Goal: Check status: Check status

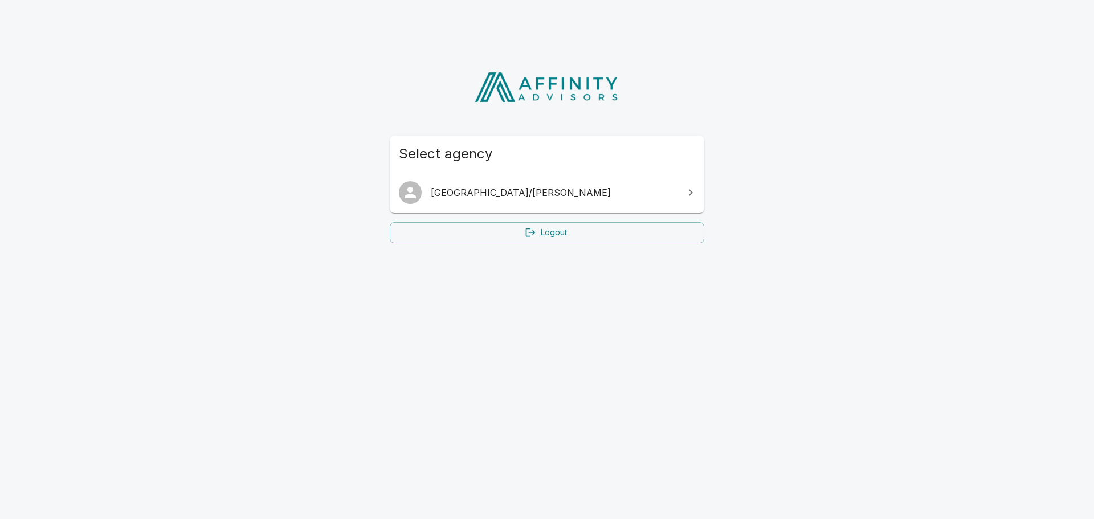
click at [477, 199] on span "[GEOGRAPHIC_DATA]/[PERSON_NAME]" at bounding box center [554, 193] width 246 height 14
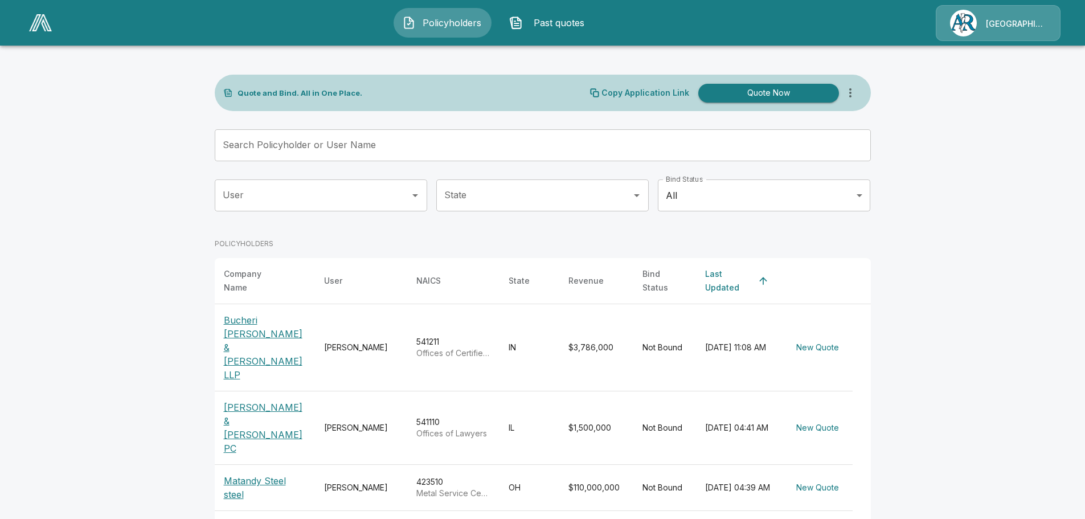
click at [394, 201] on input "User" at bounding box center [312, 196] width 185 height 22
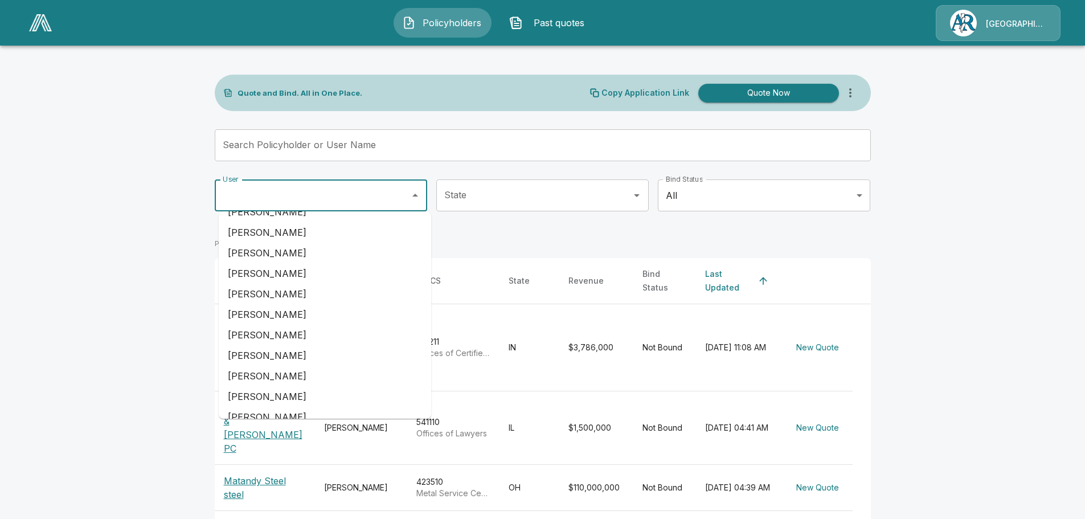
scroll to position [228, 0]
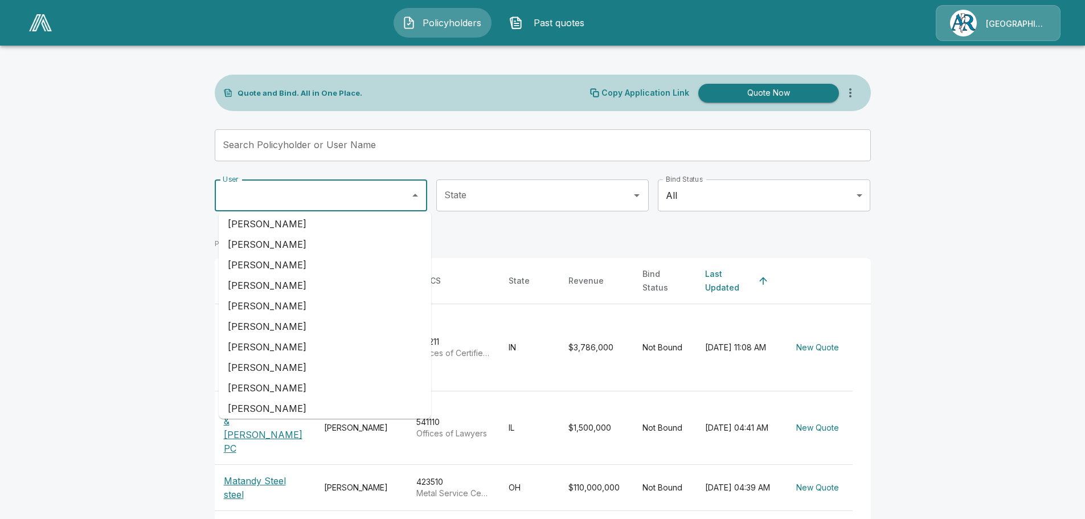
click at [293, 401] on li "Sam Watts" at bounding box center [325, 408] width 212 height 21
type input "*********"
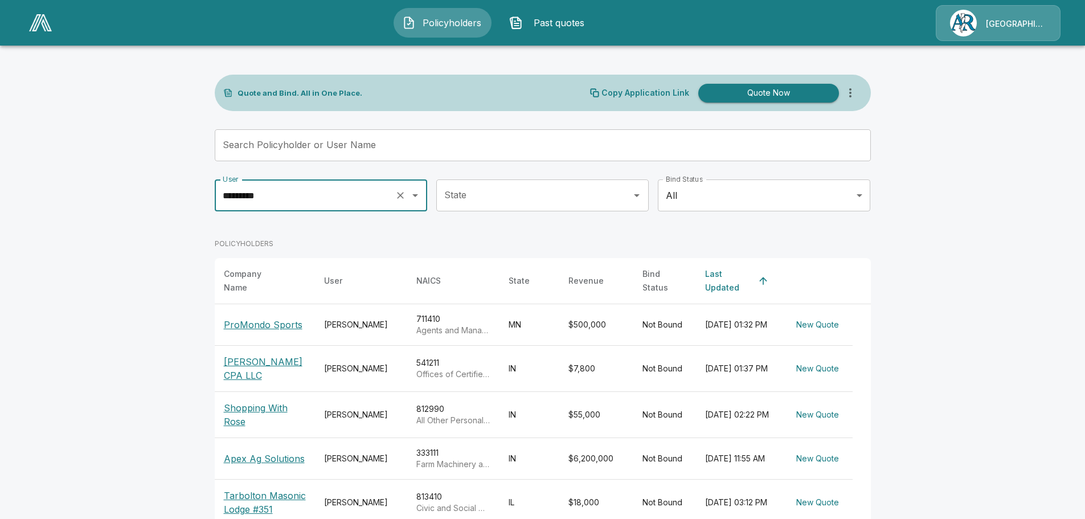
click at [280, 321] on p "ProMondo Sports" at bounding box center [263, 325] width 79 height 14
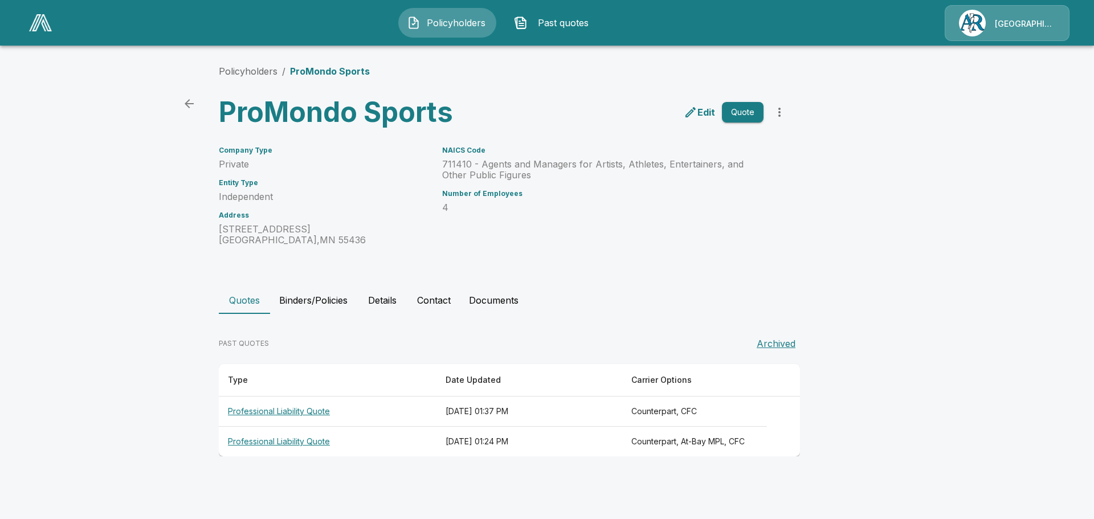
click at [301, 411] on th "Professional Liability Quote" at bounding box center [328, 411] width 218 height 30
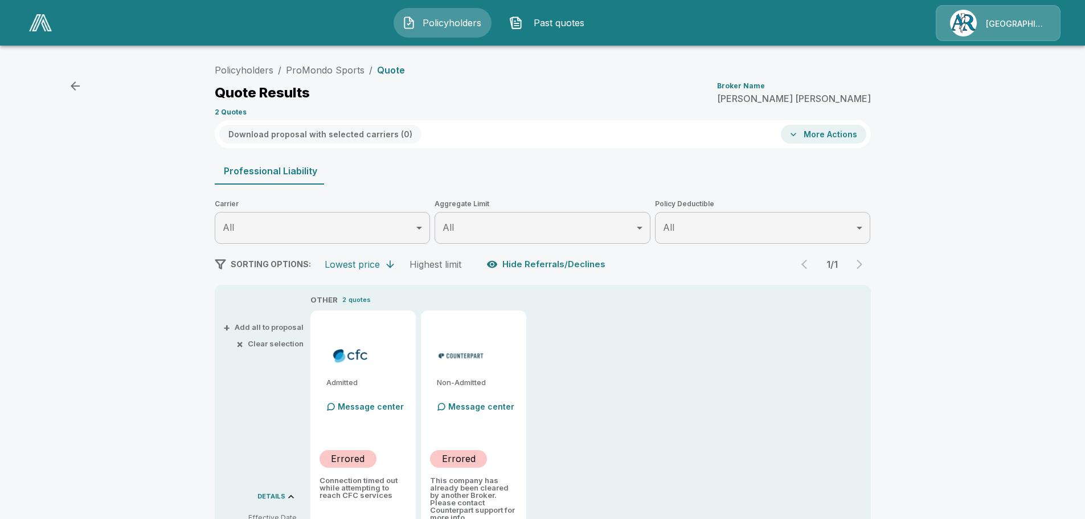
click at [71, 83] on icon "button" at bounding box center [75, 86] width 14 height 14
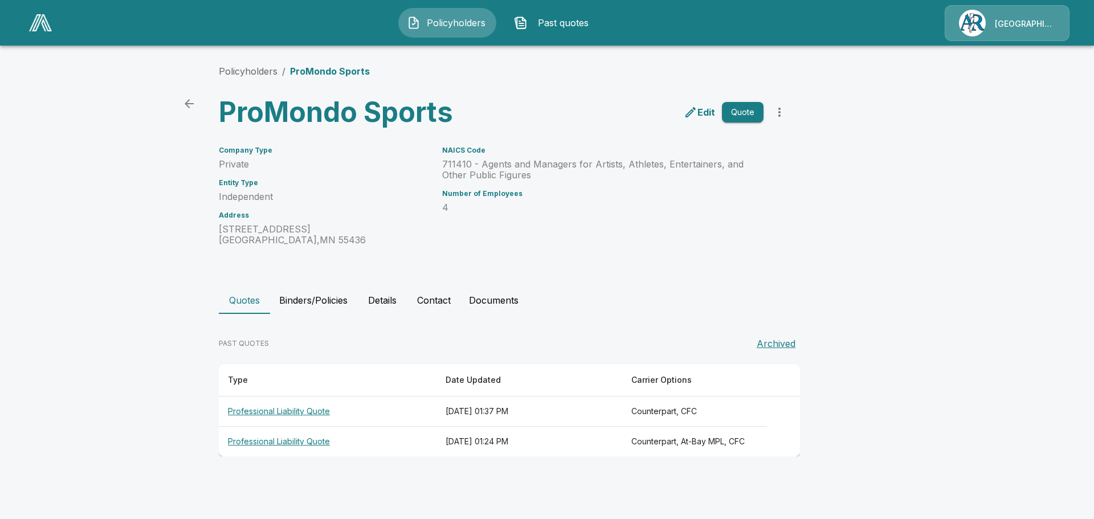
click at [306, 443] on th "Professional Liability Quote" at bounding box center [328, 442] width 218 height 30
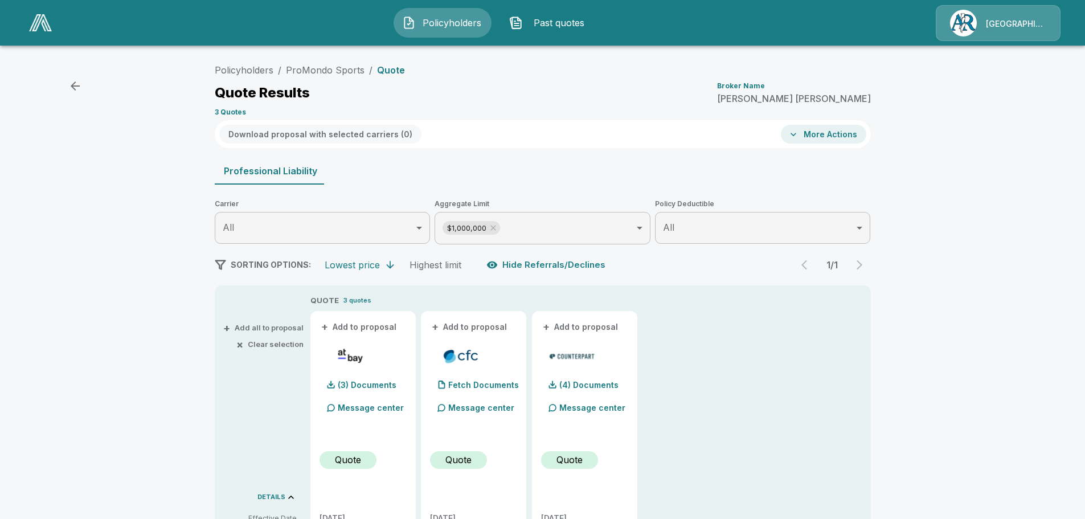
click at [820, 138] on button "More Actions" at bounding box center [823, 134] width 85 height 19
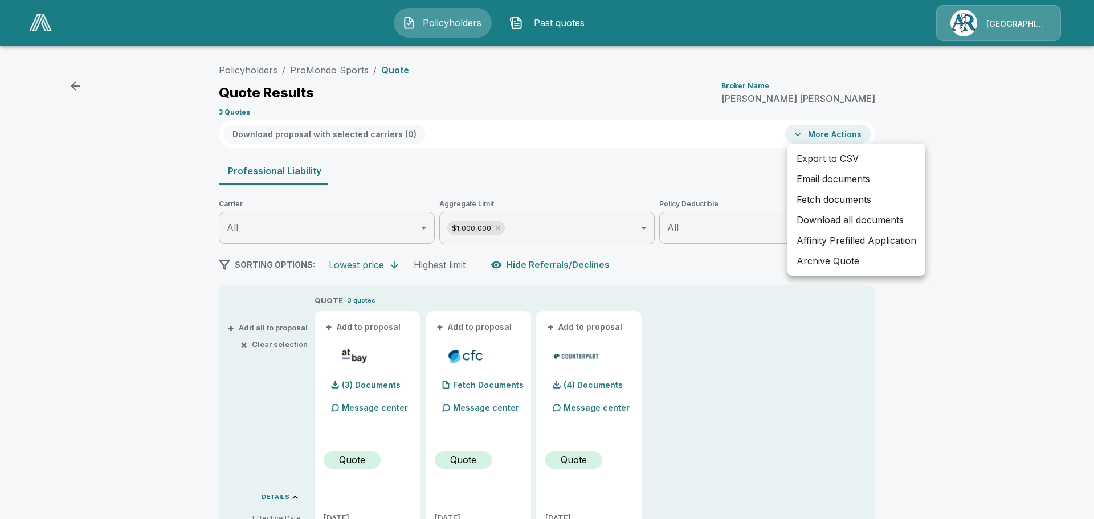
click at [987, 153] on div at bounding box center [547, 259] width 1094 height 519
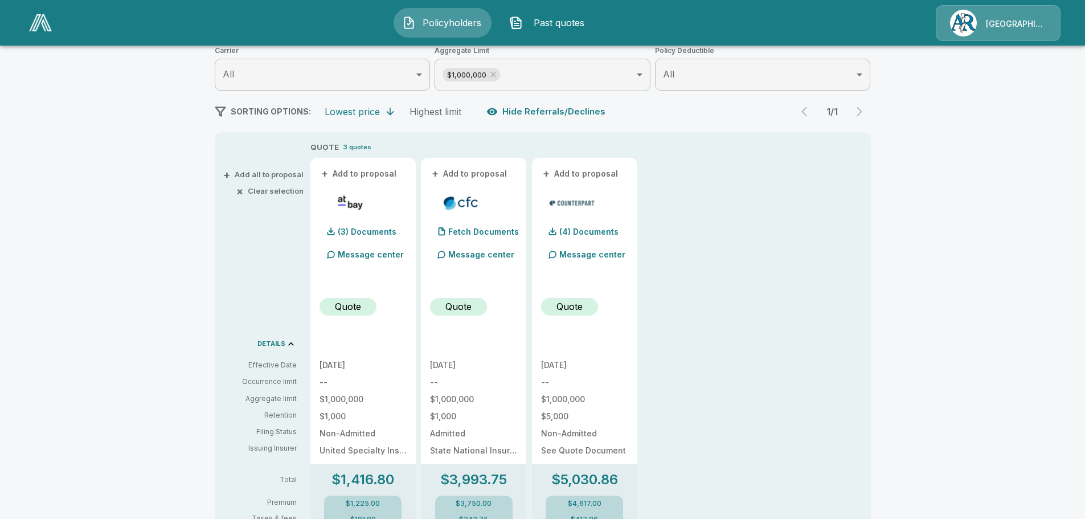
scroll to position [93, 0]
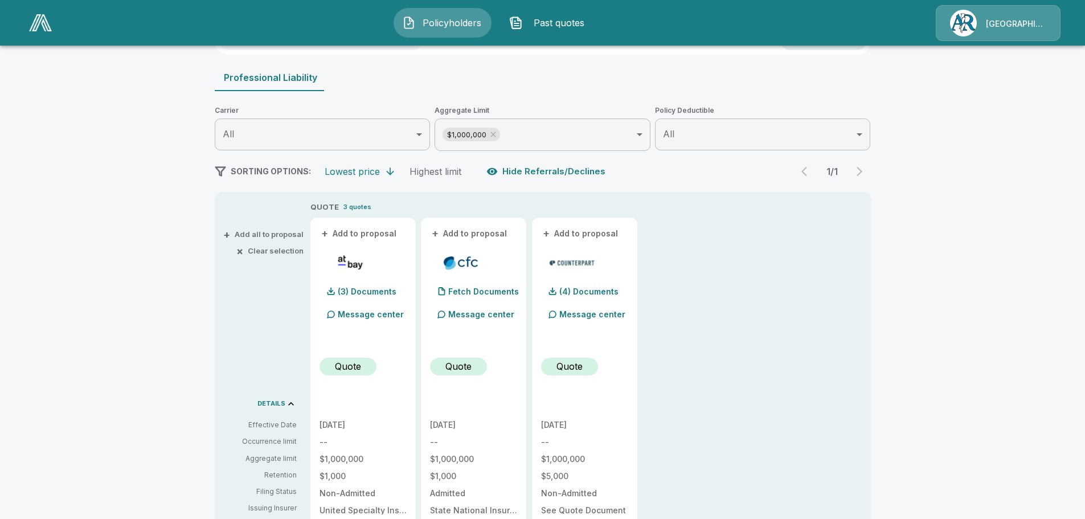
click at [43, 24] on img at bounding box center [40, 22] width 23 height 17
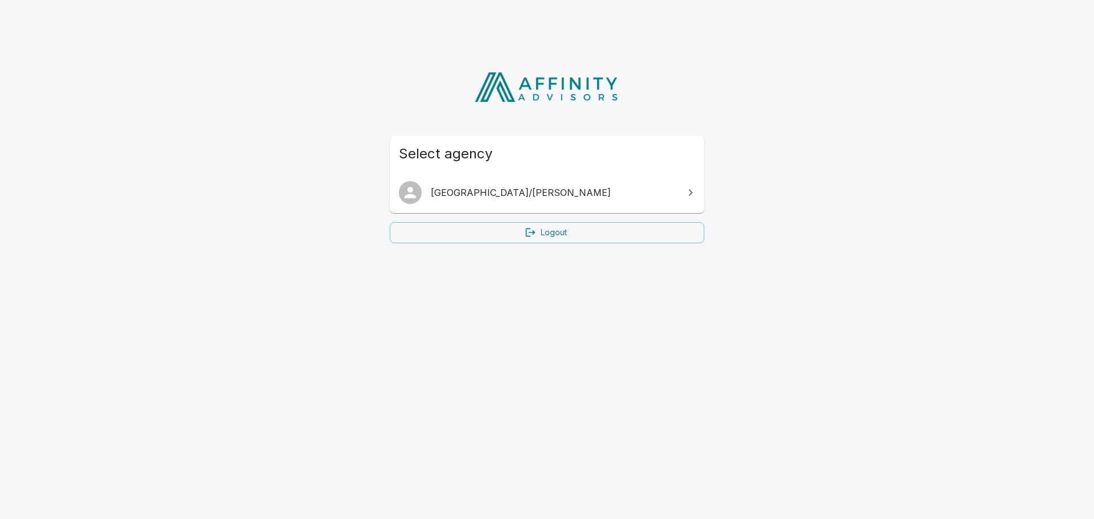
click at [453, 194] on span "[GEOGRAPHIC_DATA]/[PERSON_NAME]" at bounding box center [554, 193] width 246 height 14
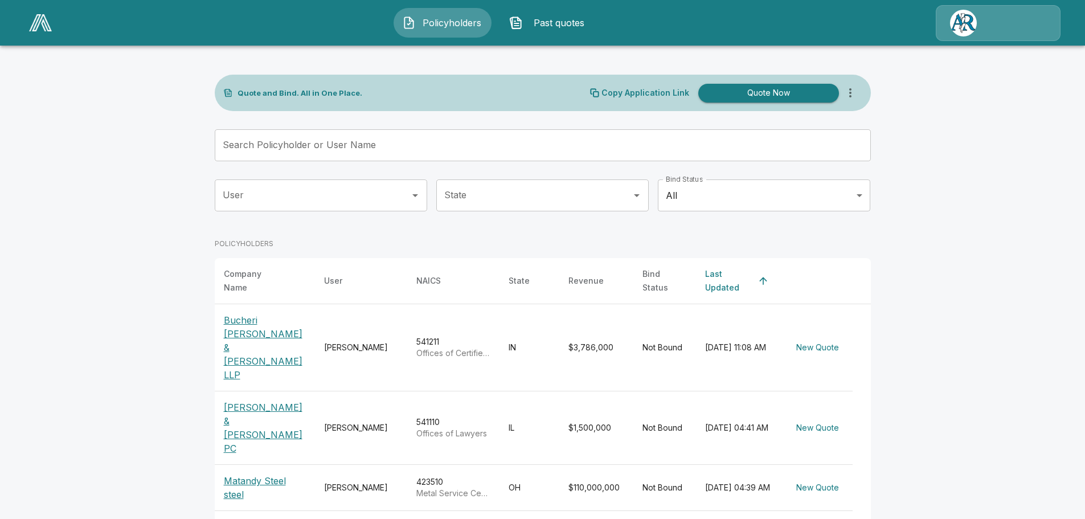
click at [303, 196] on input "User" at bounding box center [312, 196] width 185 height 22
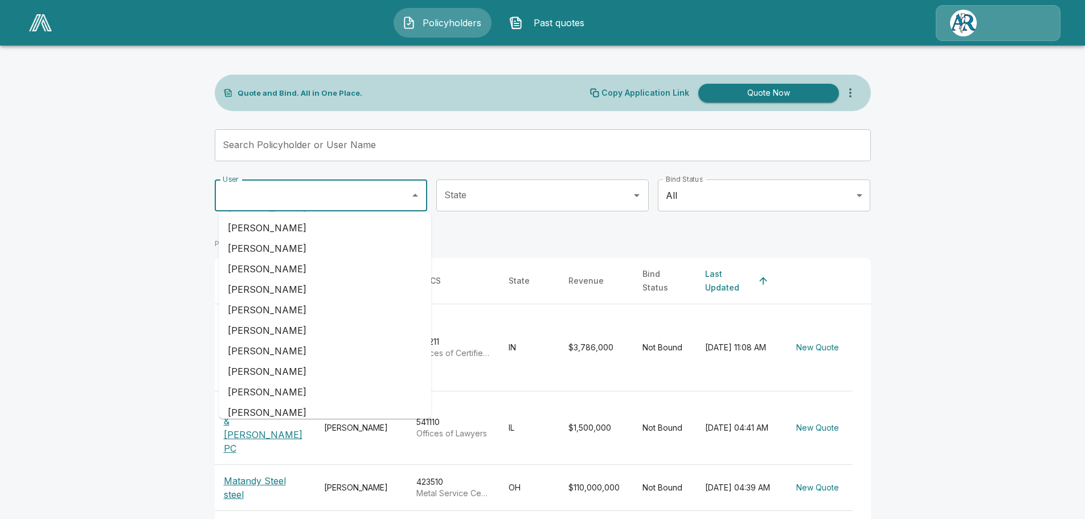
scroll to position [228, 0]
click at [272, 404] on li "Sam Watts" at bounding box center [325, 408] width 212 height 21
type input "*********"
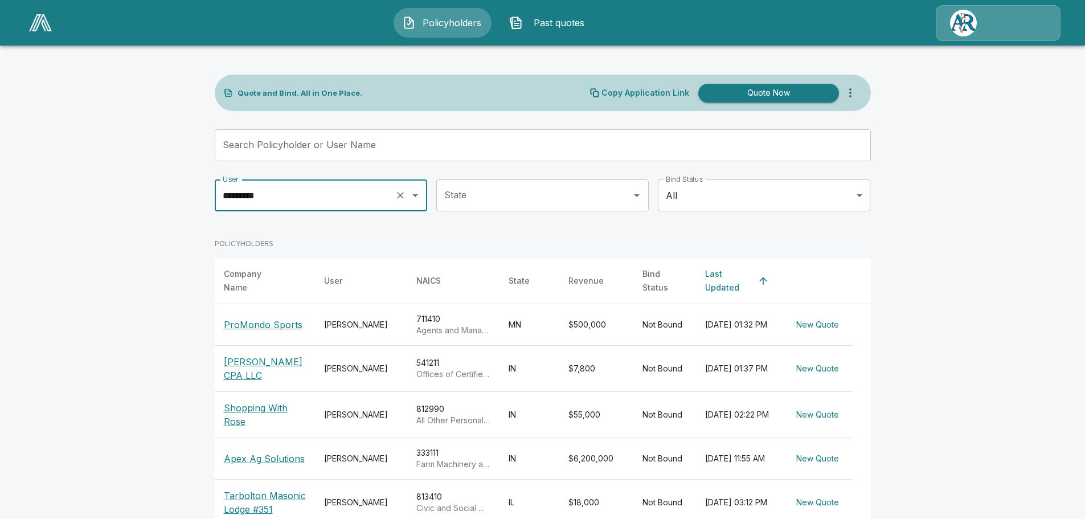
click at [298, 318] on p "ProMondo Sports" at bounding box center [263, 325] width 79 height 14
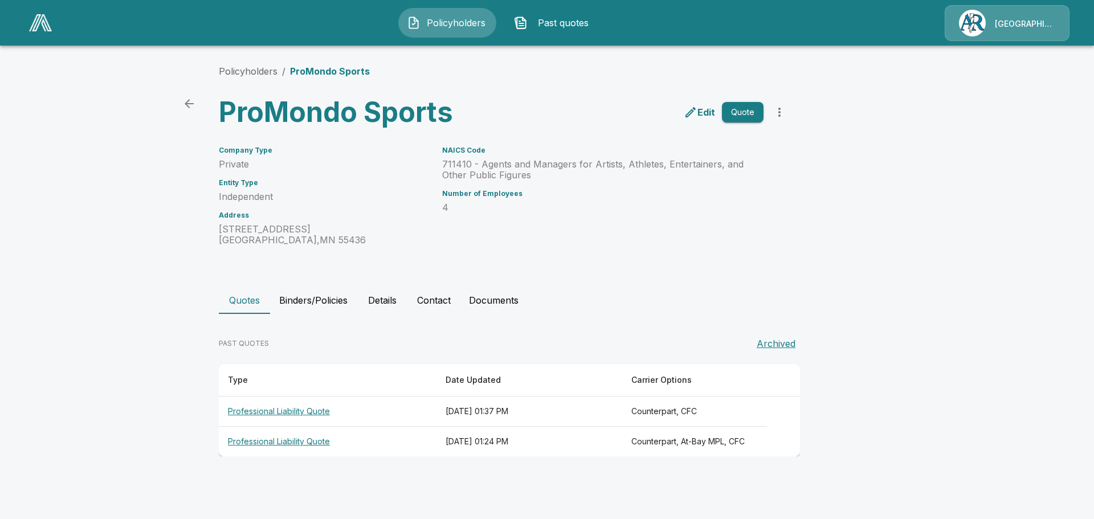
click at [316, 411] on th "Professional Liability Quote" at bounding box center [328, 411] width 218 height 30
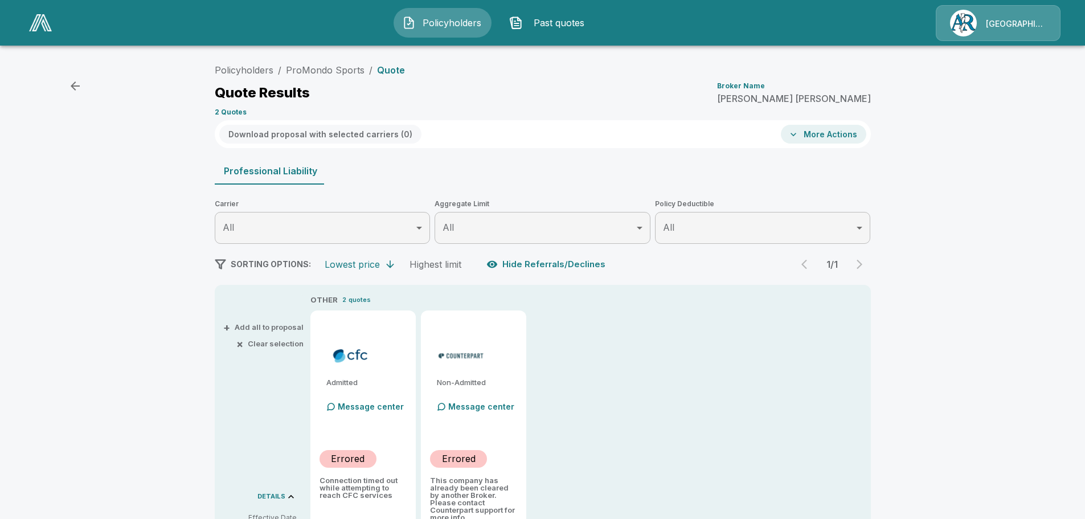
click at [565, 261] on button "Hide Referrals/Declines" at bounding box center [547, 265] width 126 height 22
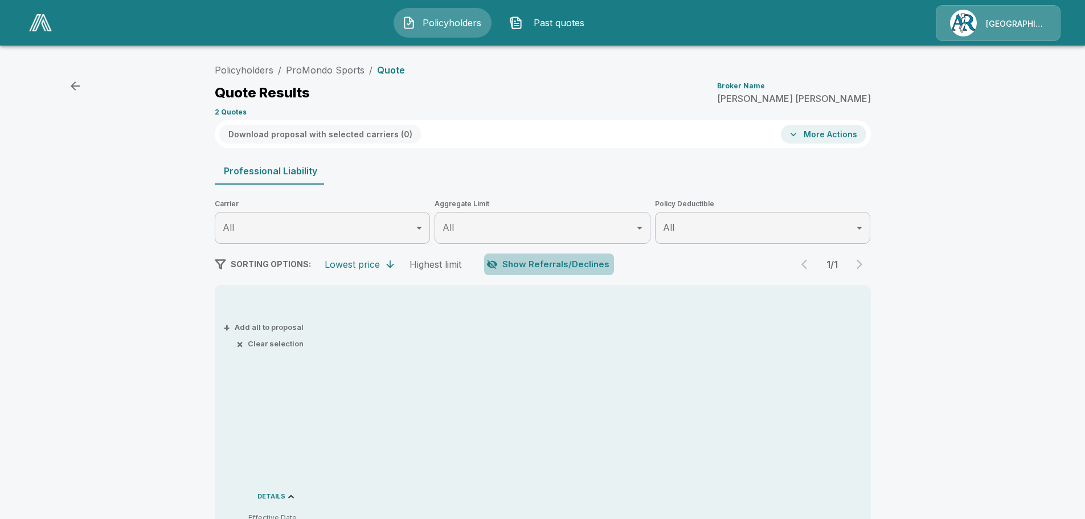
click at [565, 261] on button "Show Referrals/Declines" at bounding box center [549, 265] width 130 height 22
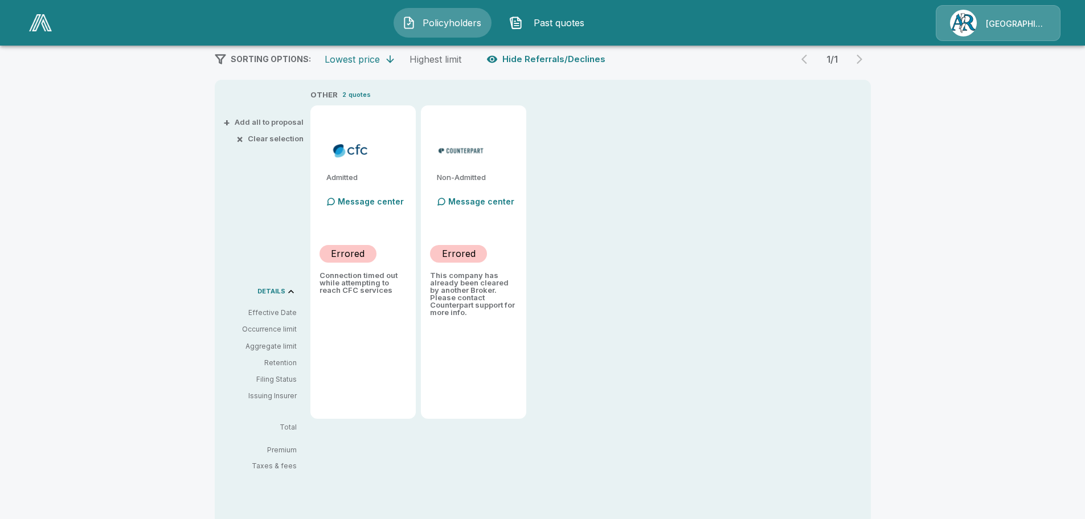
scroll to position [130, 0]
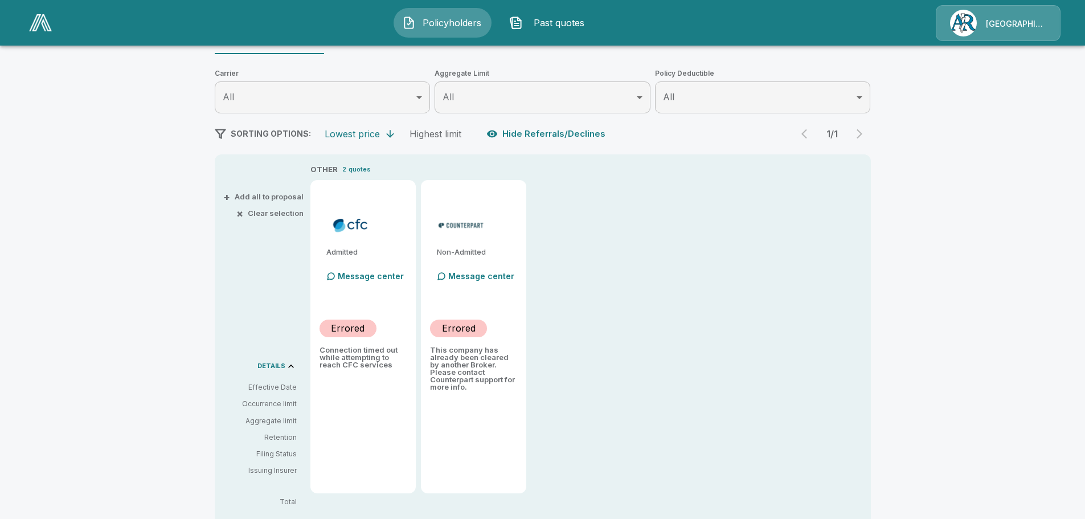
click at [39, 23] on img at bounding box center [40, 22] width 23 height 17
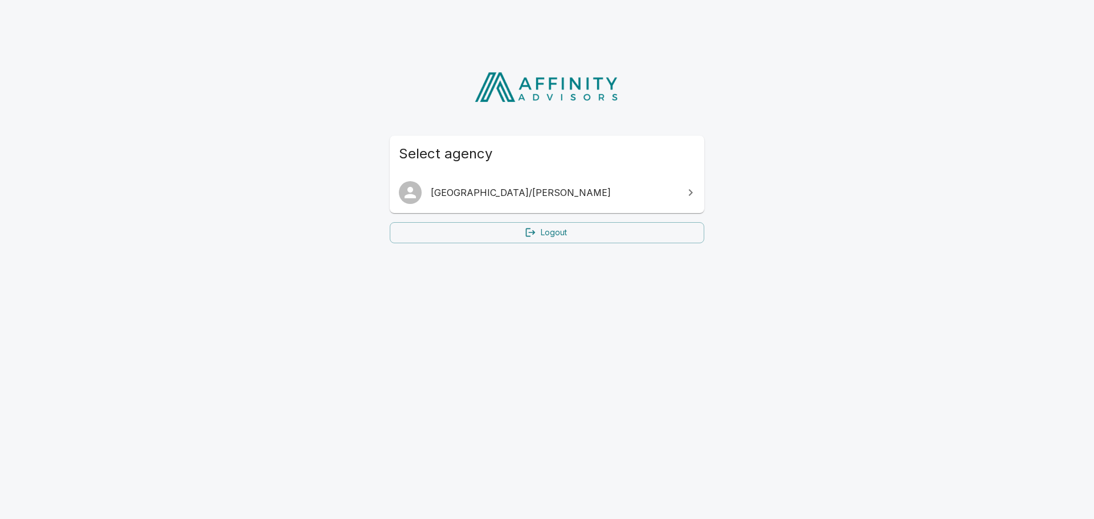
click at [464, 186] on span "[GEOGRAPHIC_DATA]/[PERSON_NAME]" at bounding box center [554, 193] width 246 height 14
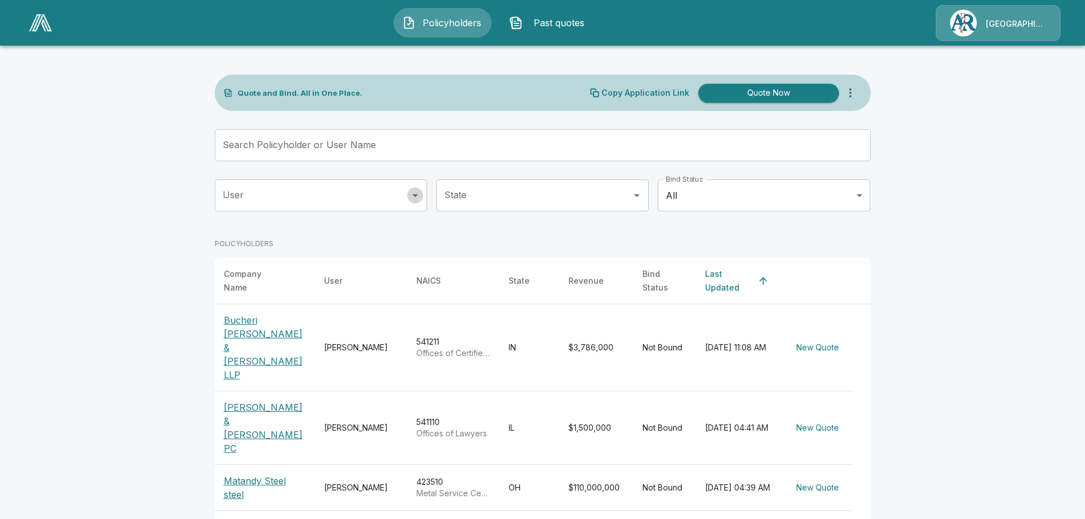
click at [420, 194] on icon "Open" at bounding box center [415, 196] width 14 height 14
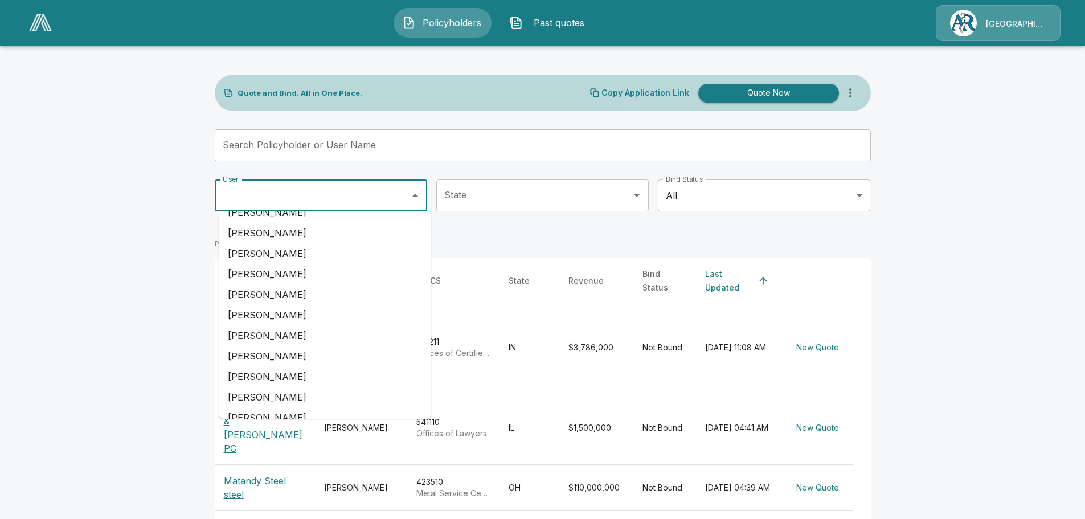
scroll to position [314, 0]
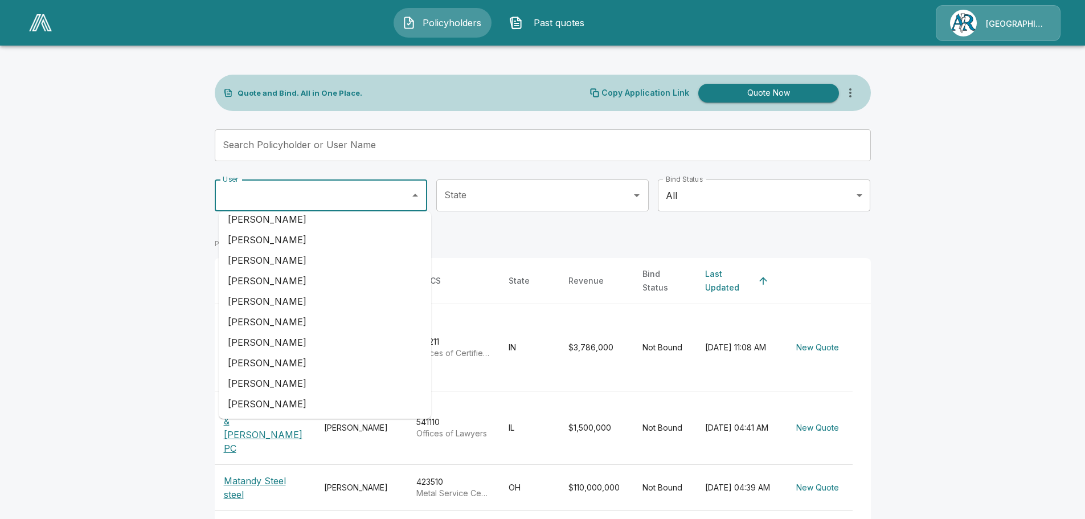
click at [329, 322] on li "Sam Watts" at bounding box center [325, 322] width 212 height 21
type input "*********"
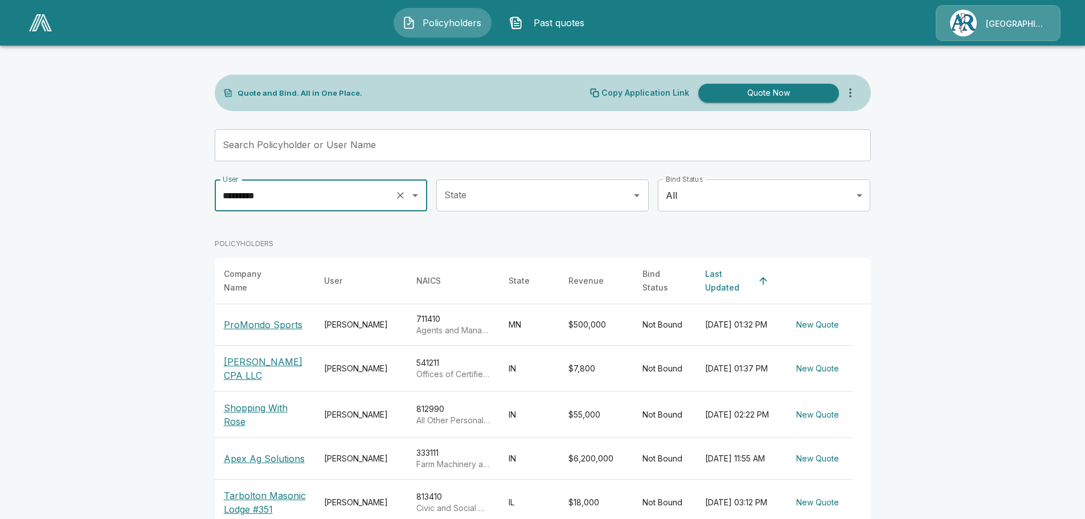
click at [281, 318] on p "ProMondo Sports" at bounding box center [263, 325] width 79 height 14
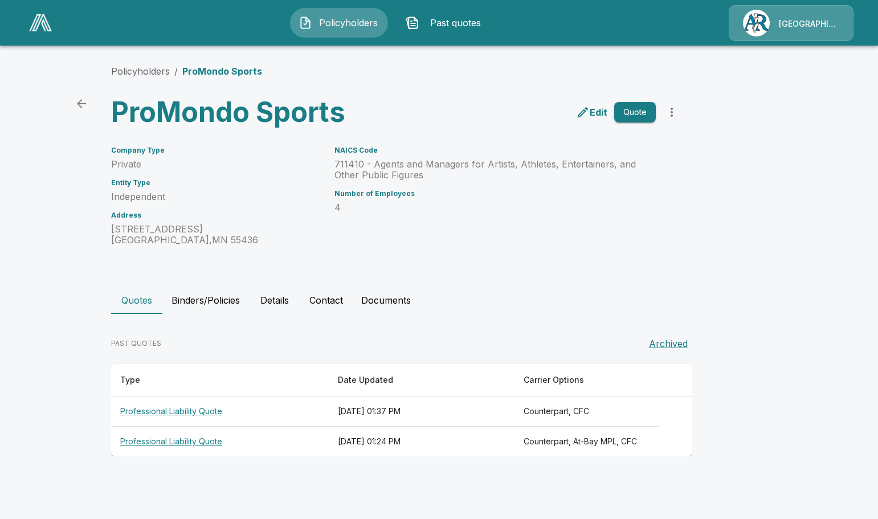
click at [186, 409] on th "Professional Liability Quote" at bounding box center [220, 411] width 218 height 30
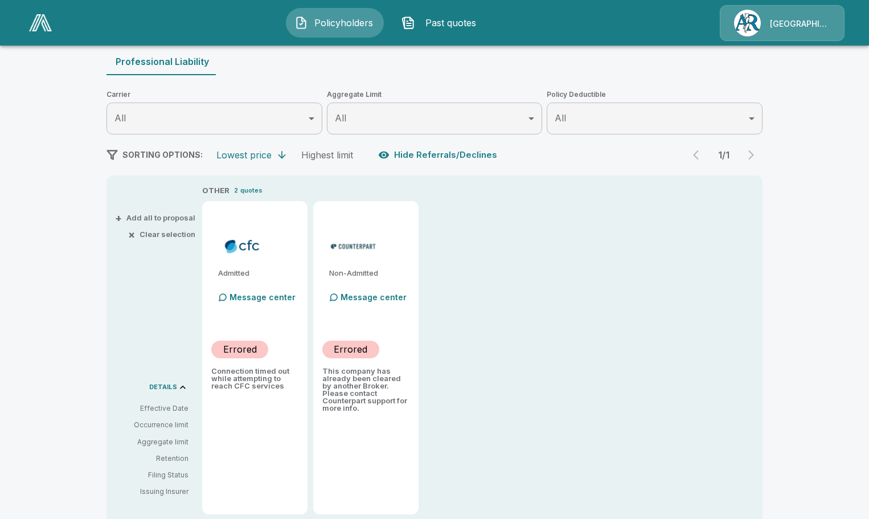
scroll to position [114, 0]
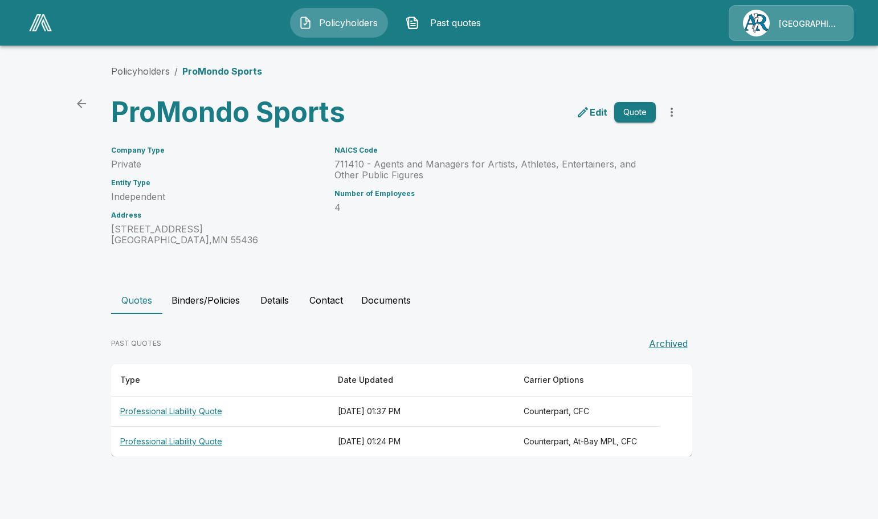
click at [187, 440] on th "Professional Liability Quote" at bounding box center [220, 442] width 218 height 30
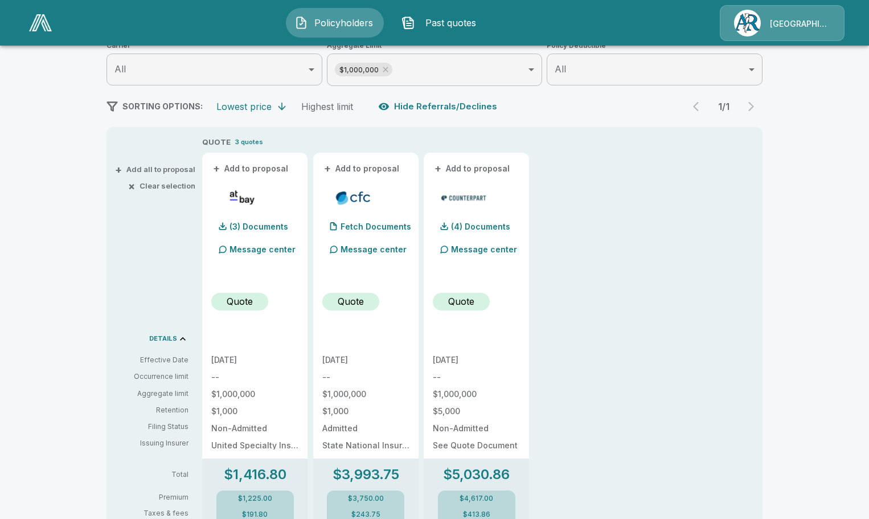
scroll to position [114, 0]
